Goal: Transaction & Acquisition: Download file/media

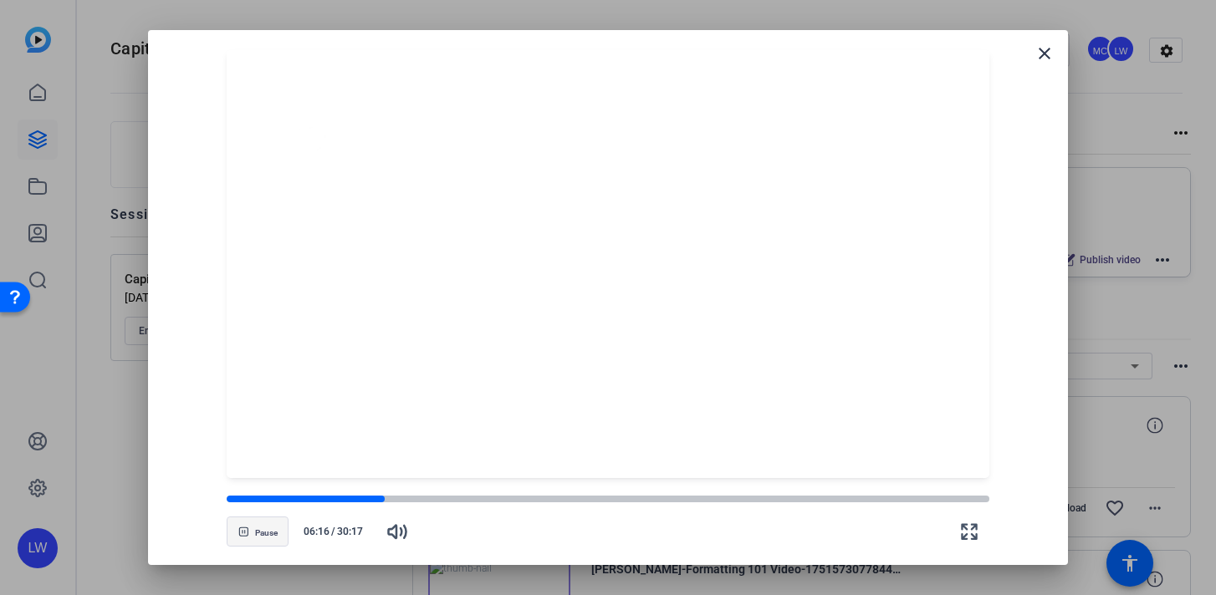
scroll to position [24, 0]
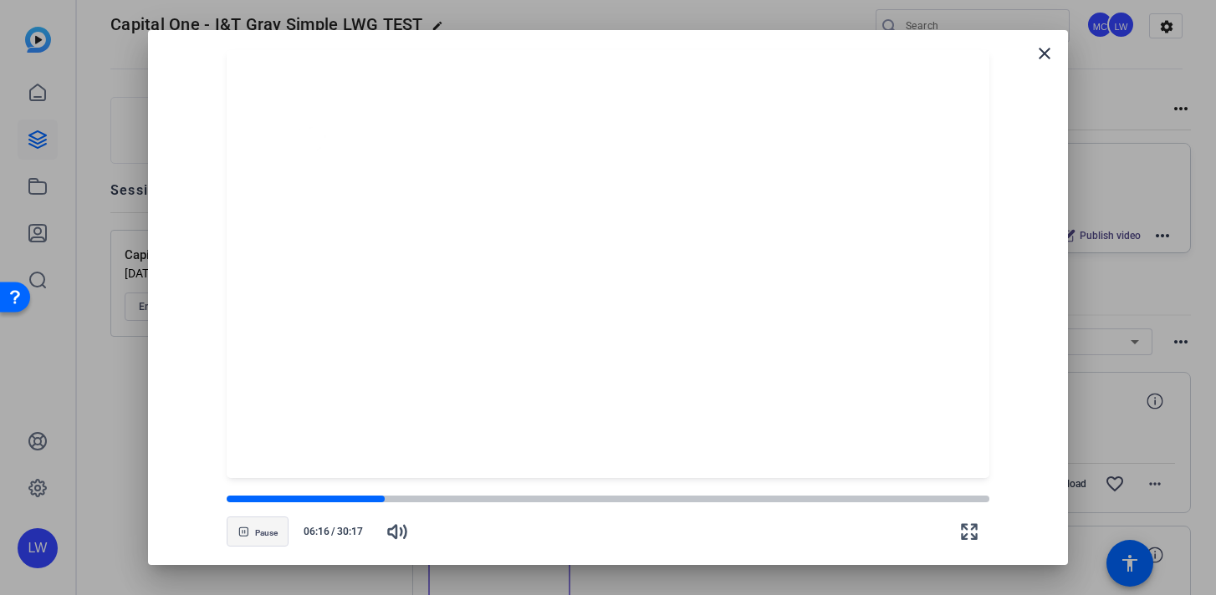
click at [266, 530] on span "Pause" at bounding box center [266, 534] width 23 height 10
click at [353, 498] on div at bounding box center [306, 499] width 158 height 8
click at [401, 536] on icon "button" at bounding box center [397, 532] width 20 height 20
click at [402, 537] on icon "button" at bounding box center [397, 532] width 20 height 20
click at [264, 529] on span "Pause" at bounding box center [266, 534] width 23 height 10
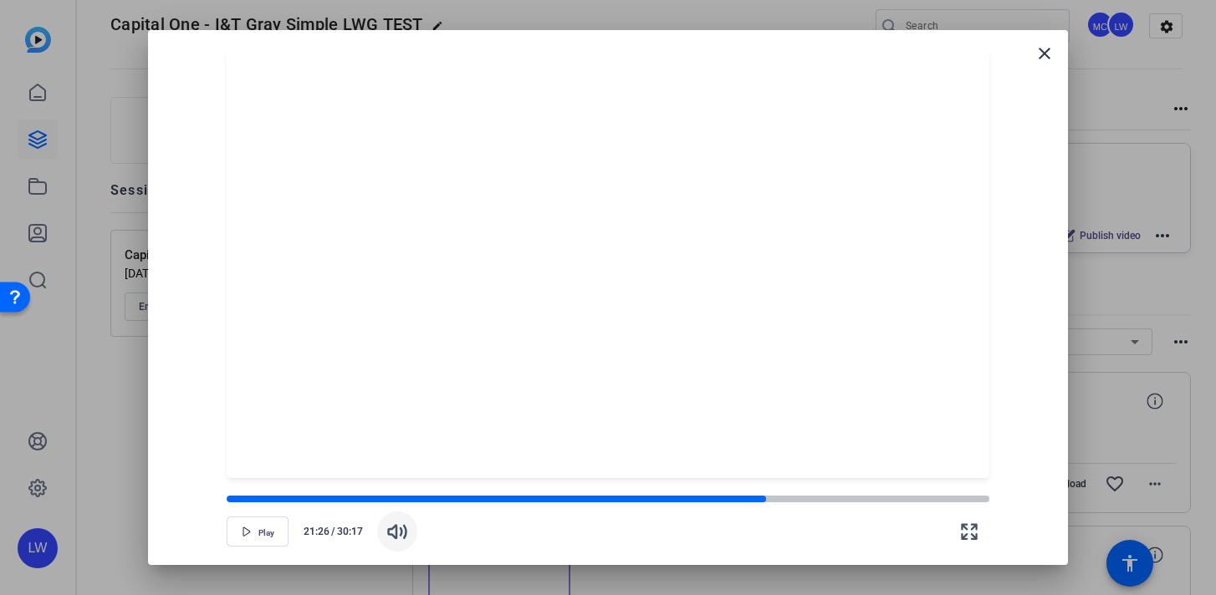
click at [105, 425] on div at bounding box center [608, 297] width 1216 height 595
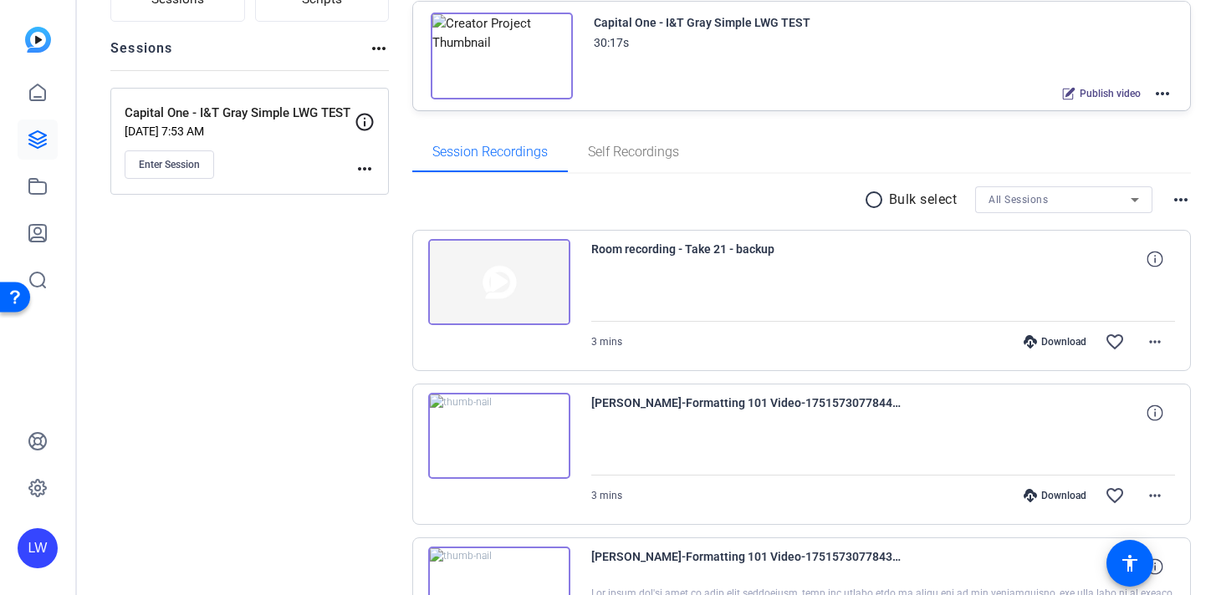
scroll to position [167, 0]
click at [1072, 339] on div "Download" at bounding box center [1054, 341] width 79 height 13
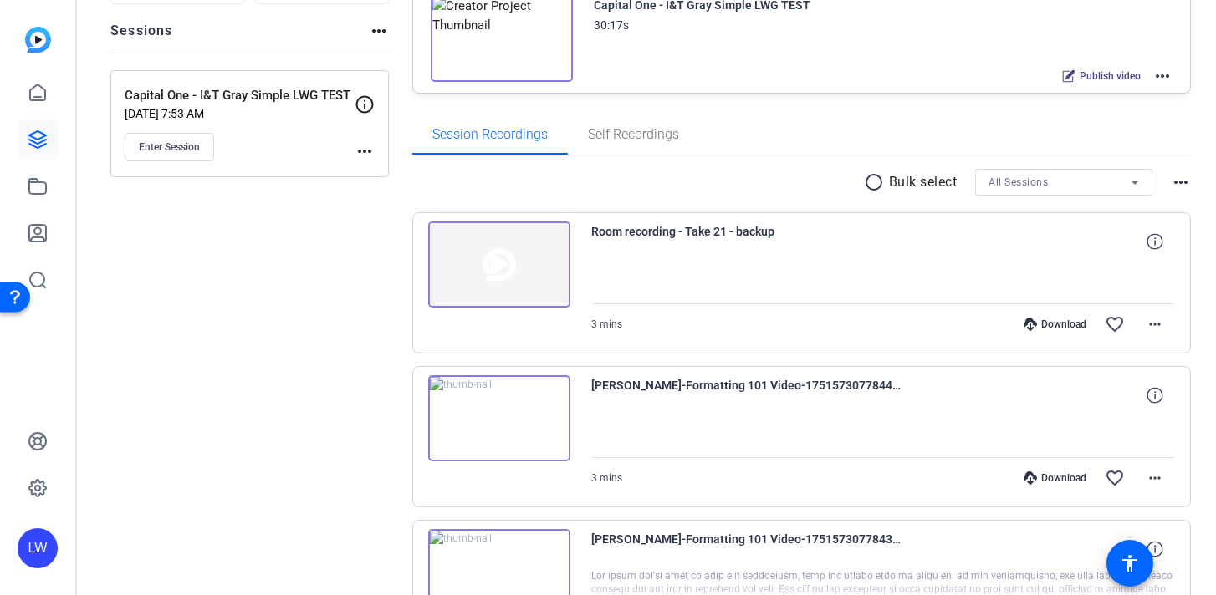
scroll to position [0, 0]
